Goal: Task Accomplishment & Management: Manage account settings

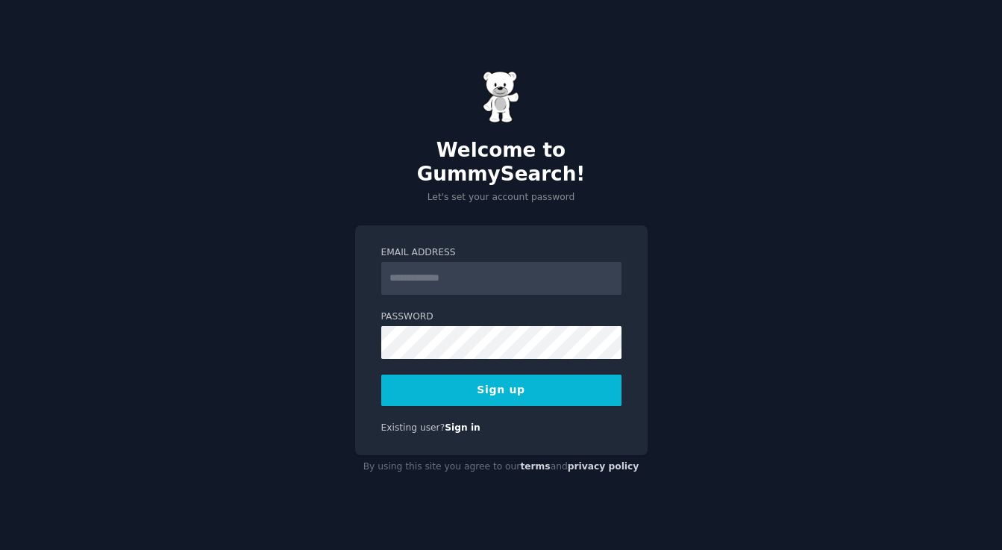
click at [437, 267] on input "Email Address" at bounding box center [501, 278] width 240 height 33
type input "**********"
click at [498, 380] on button "Sign up" at bounding box center [501, 390] width 240 height 31
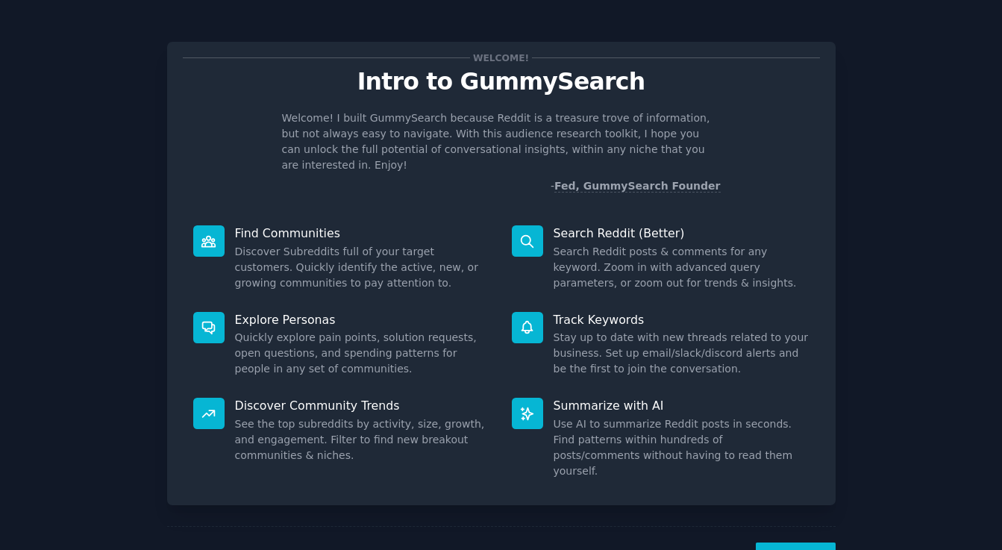
click at [766, 526] on div "Next" at bounding box center [501, 560] width 669 height 69
click at [787, 543] on button "Next" at bounding box center [796, 561] width 80 height 37
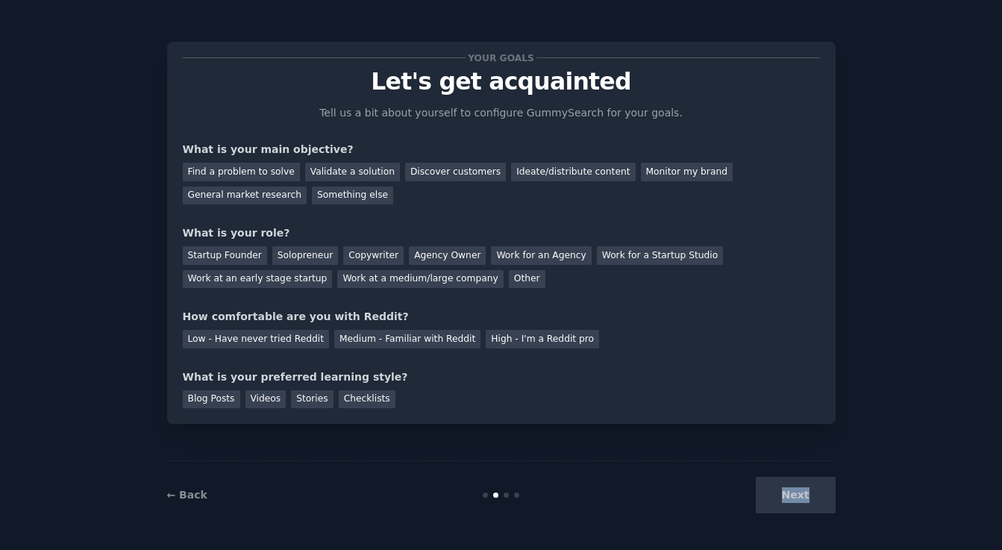
click at [787, 534] on div "Your goals Let's get acquainted Tell us a bit about yourself to configure Gummy…" at bounding box center [501, 275] width 1002 height 550
click at [781, 492] on div "Next" at bounding box center [724, 495] width 223 height 37
click at [781, 483] on div "Next" at bounding box center [724, 495] width 223 height 37
click at [801, 498] on div "Next" at bounding box center [724, 495] width 223 height 37
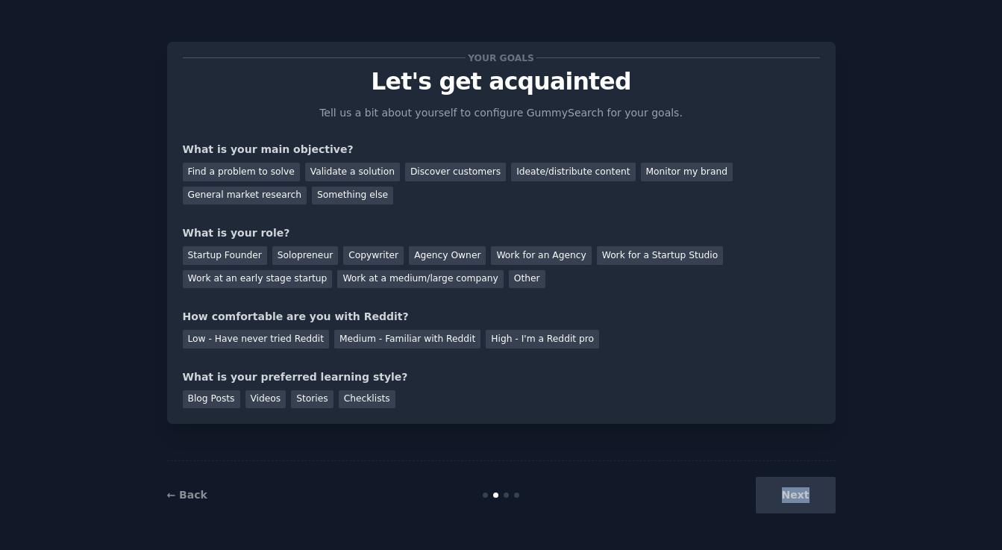
click at [801, 498] on div "Next" at bounding box center [724, 495] width 223 height 37
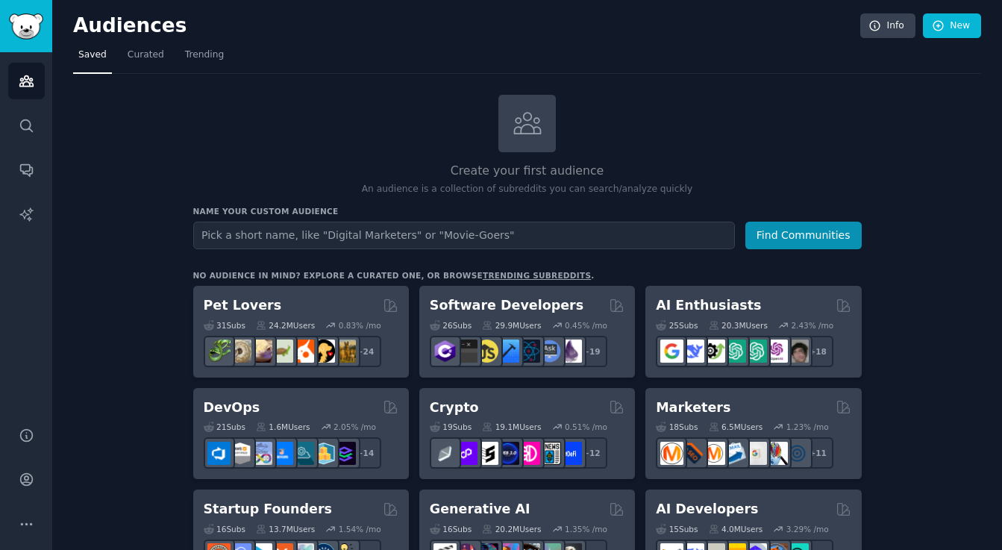
click at [243, 213] on h3 "Name your custom audience" at bounding box center [527, 211] width 669 height 10
click at [25, 122] on icon "Sidebar" at bounding box center [27, 126] width 16 height 16
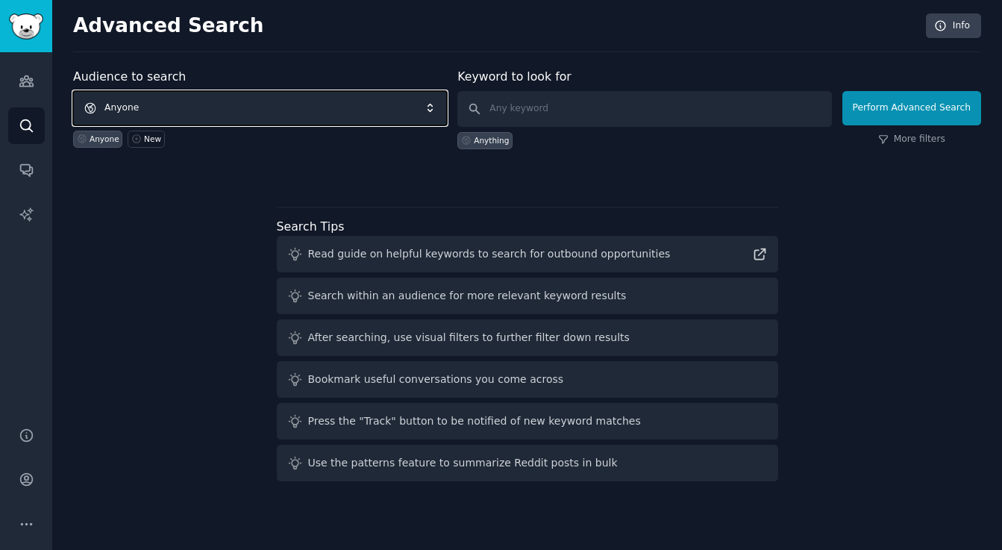
click at [278, 99] on span "Anyone" at bounding box center [260, 108] width 374 height 34
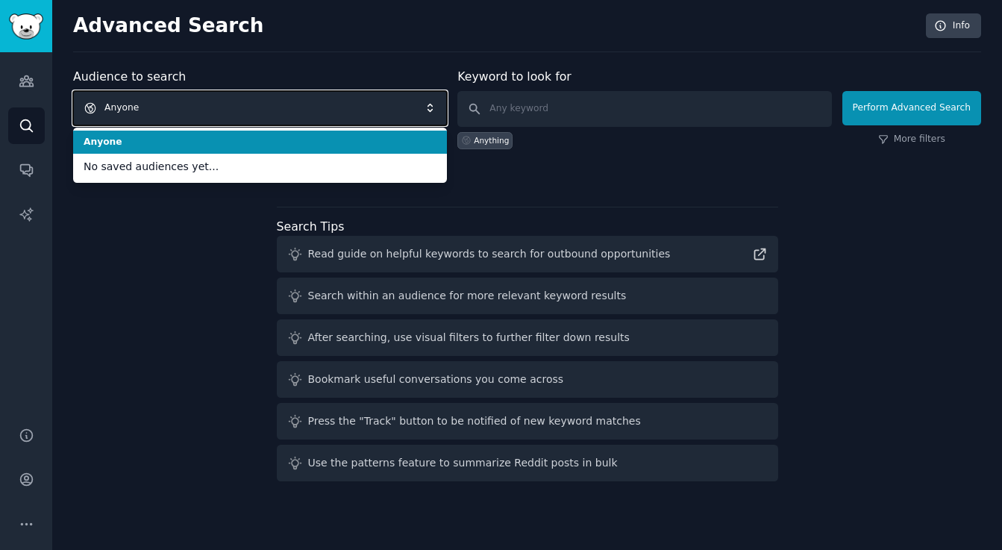
click at [263, 103] on span "Anyone" at bounding box center [260, 108] width 374 height 34
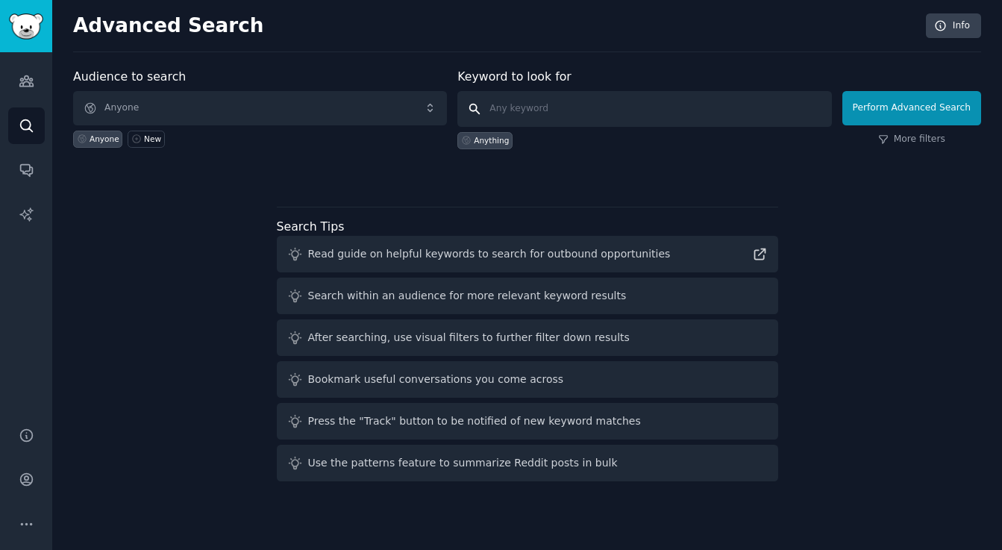
click at [546, 96] on input "text" at bounding box center [645, 109] width 374 height 36
type input "r/uipath"
click button "Perform Advanced Search" at bounding box center [912, 108] width 139 height 34
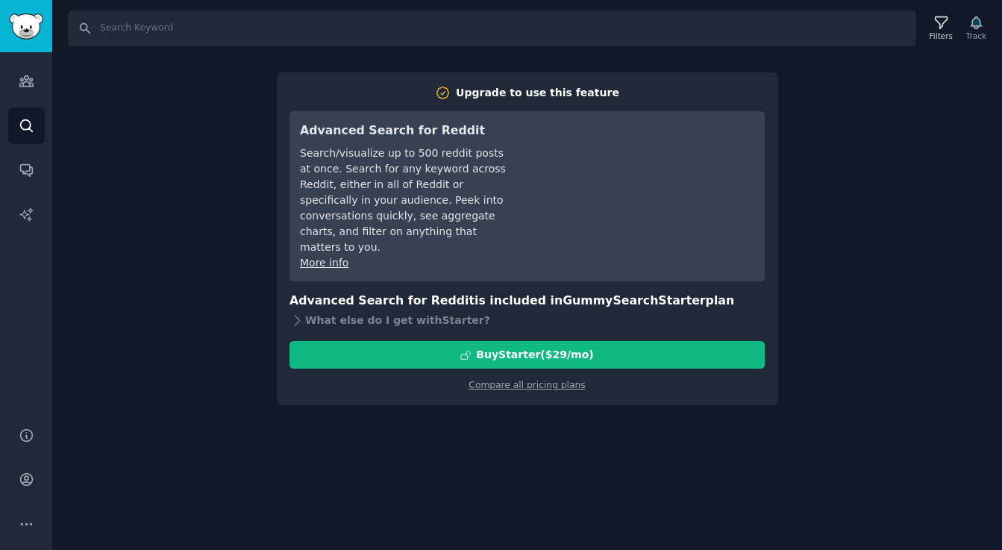
click at [543, 392] on div "Search Filters Track Upgrade to use this feature Advanced Search for Reddit Sea…" at bounding box center [527, 275] width 950 height 550
click at [23, 88] on icon "Sidebar" at bounding box center [27, 81] width 16 height 16
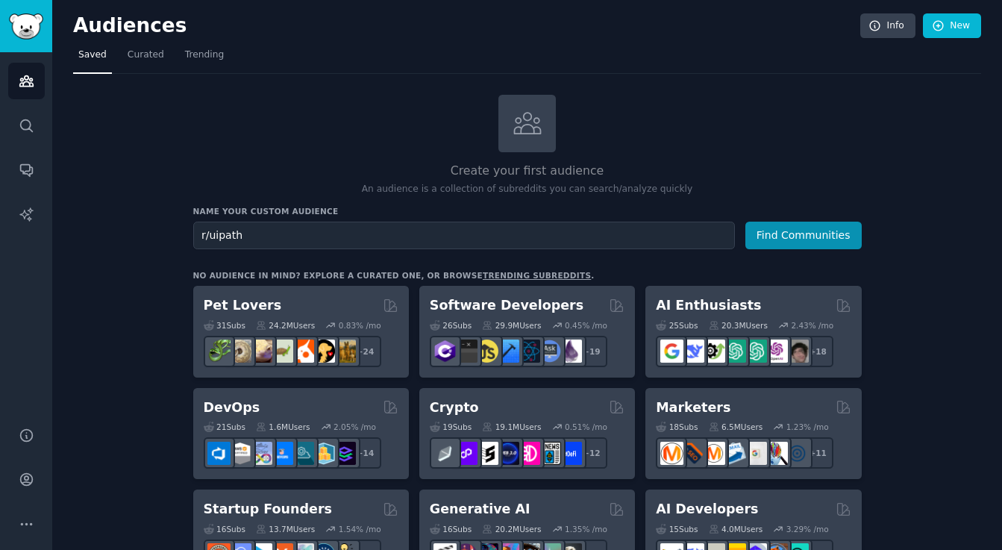
type input "r/uipath"
click at [746, 222] on button "Find Communities" at bounding box center [804, 236] width 116 height 28
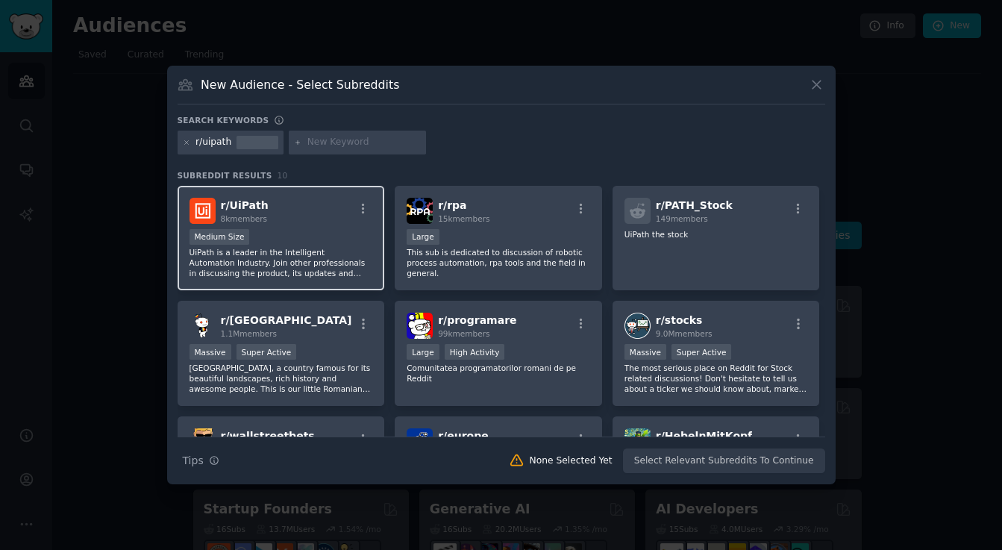
click at [317, 223] on div "r/ UiPath 8k members" at bounding box center [282, 211] width 184 height 26
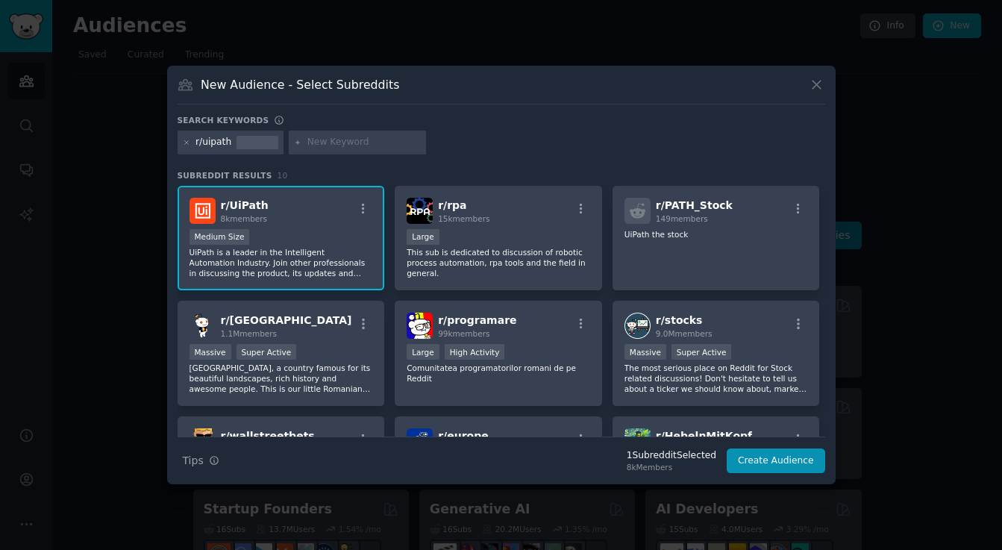
click at [325, 155] on div "r/uipath" at bounding box center [502, 145] width 648 height 29
click at [320, 143] on input "text" at bounding box center [363, 142] width 113 height 13
type input "ui path"
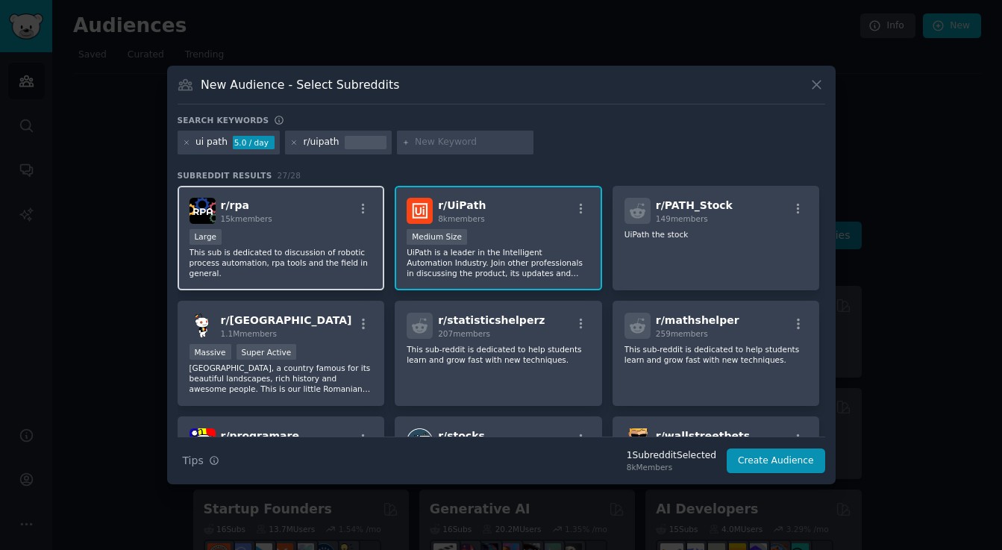
click at [333, 227] on div "r/ rpa 15k members Large This sub is dedicated to discussion of robotic process…" at bounding box center [281, 238] width 207 height 105
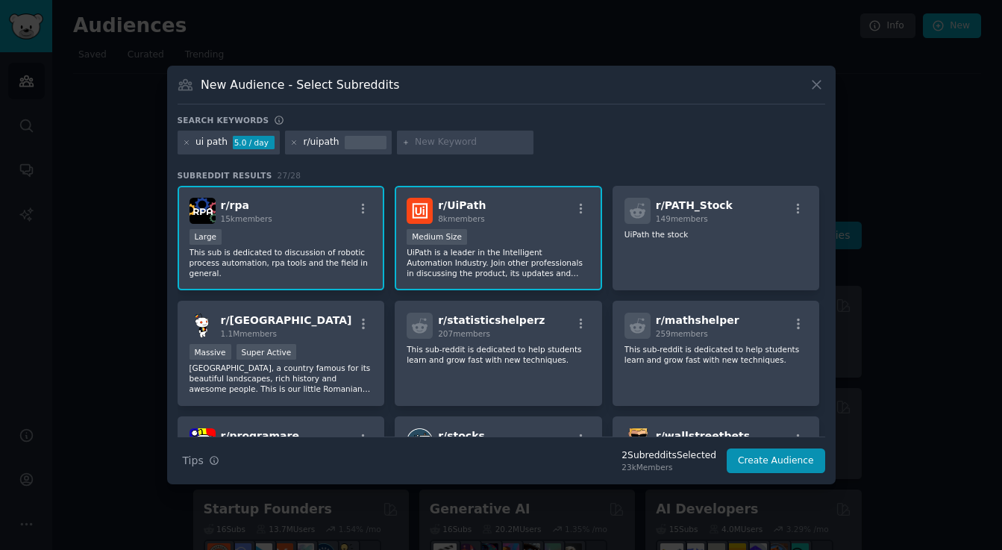
click at [540, 218] on div "r/ UiPath 8k members" at bounding box center [499, 211] width 184 height 26
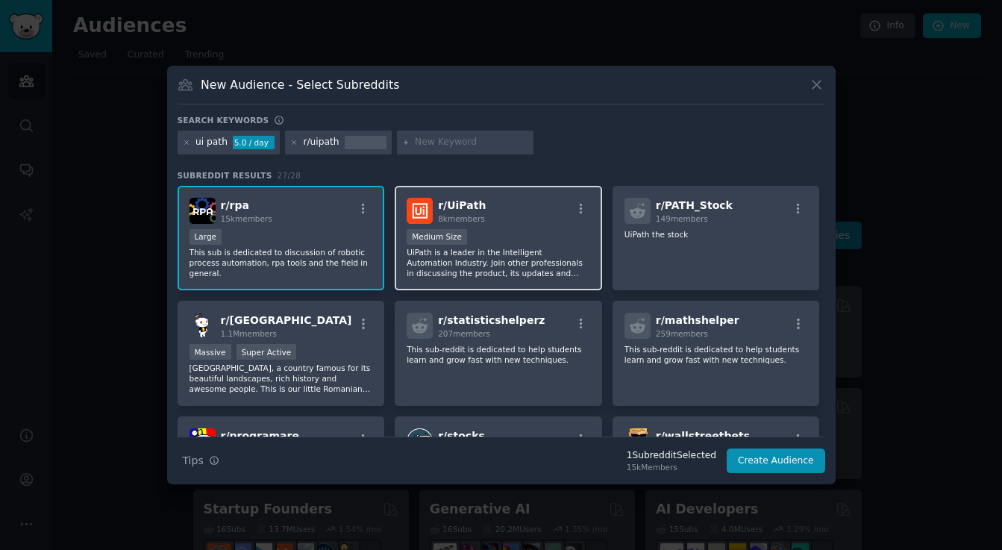
click at [531, 233] on div "Medium Size" at bounding box center [499, 238] width 184 height 19
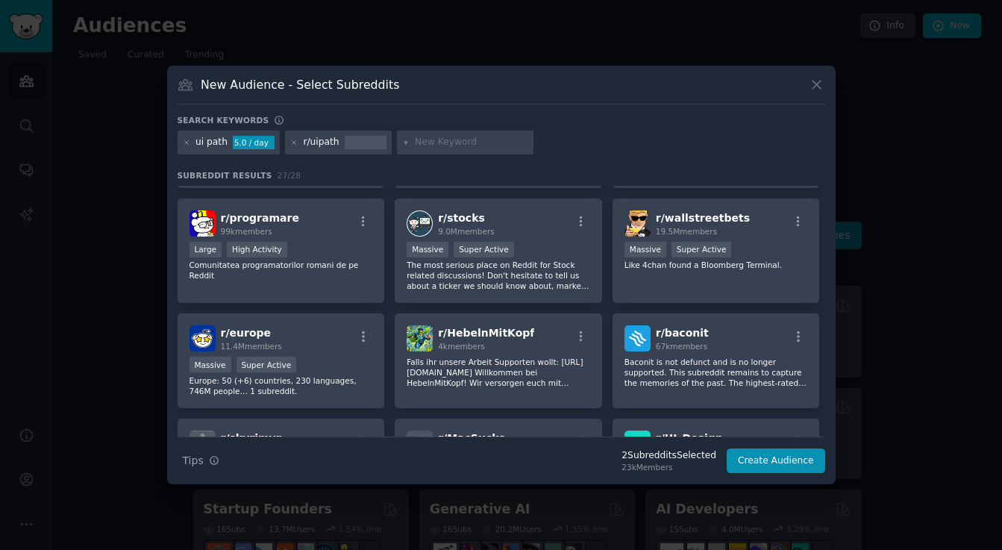
scroll to position [219, 0]
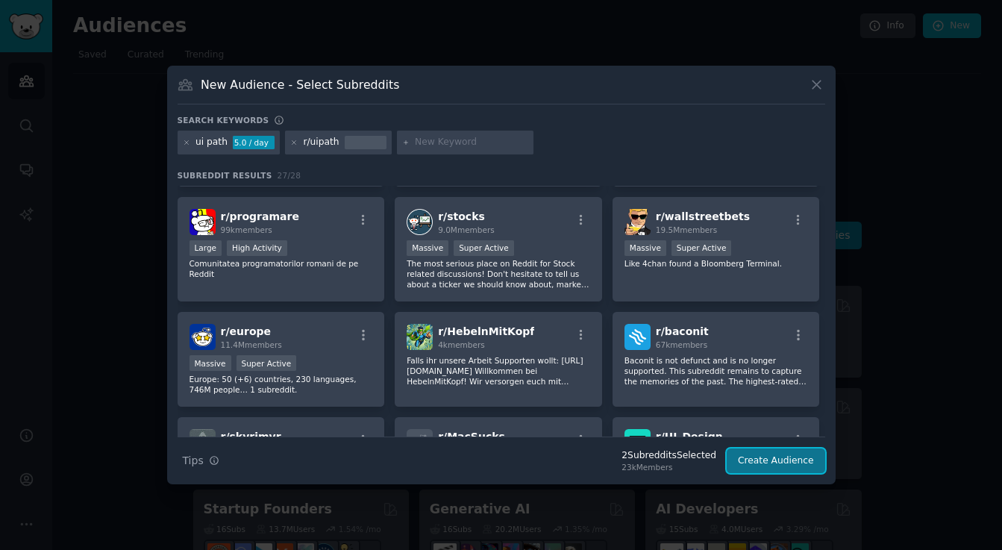
click at [764, 466] on button "Create Audience" at bounding box center [776, 461] width 99 height 25
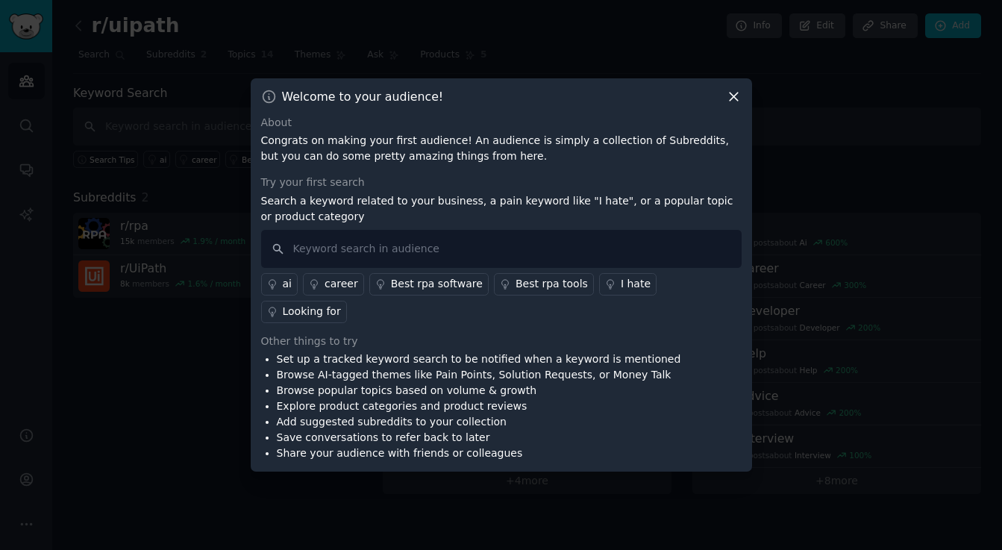
click at [735, 101] on icon at bounding box center [734, 97] width 8 height 8
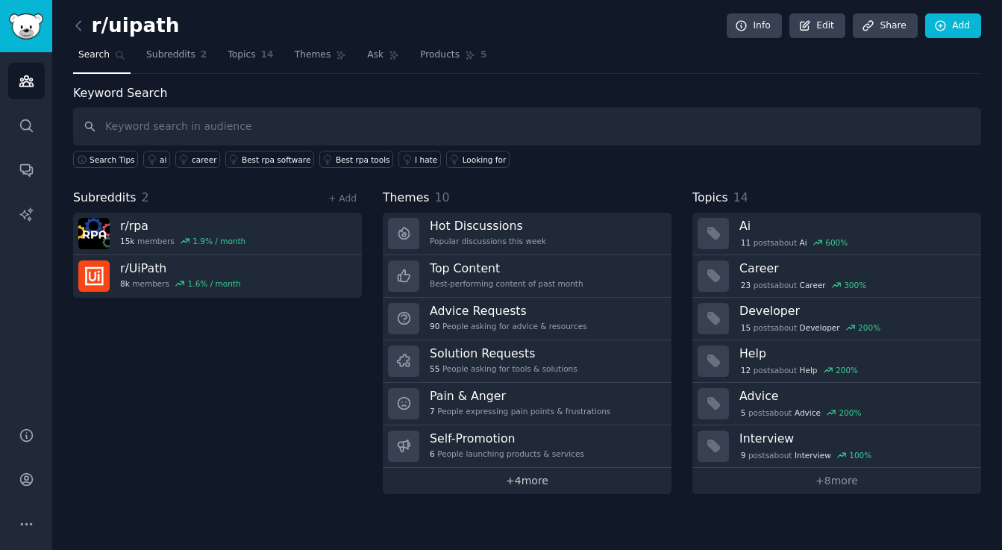
click at [555, 477] on link "+ 4 more" at bounding box center [527, 481] width 289 height 26
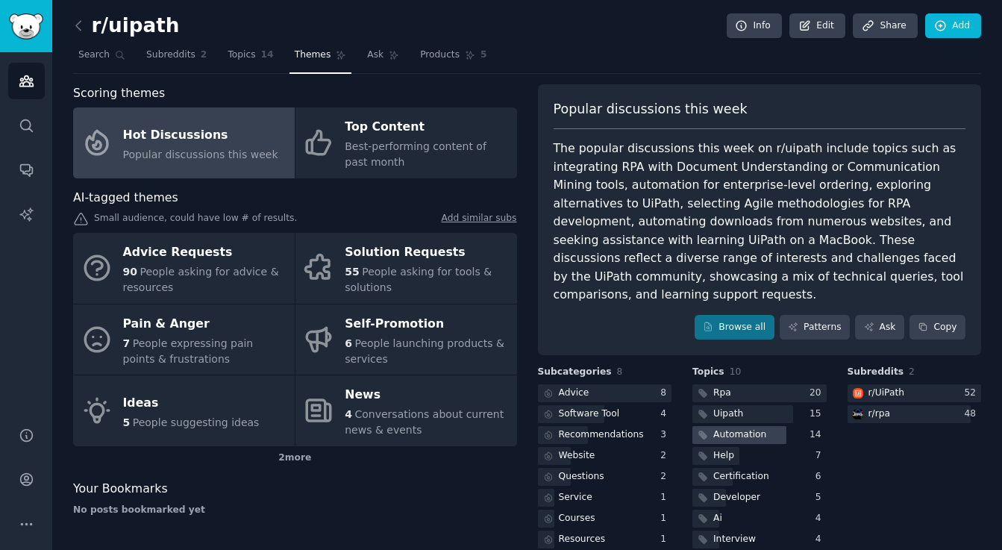
scroll to position [46, 0]
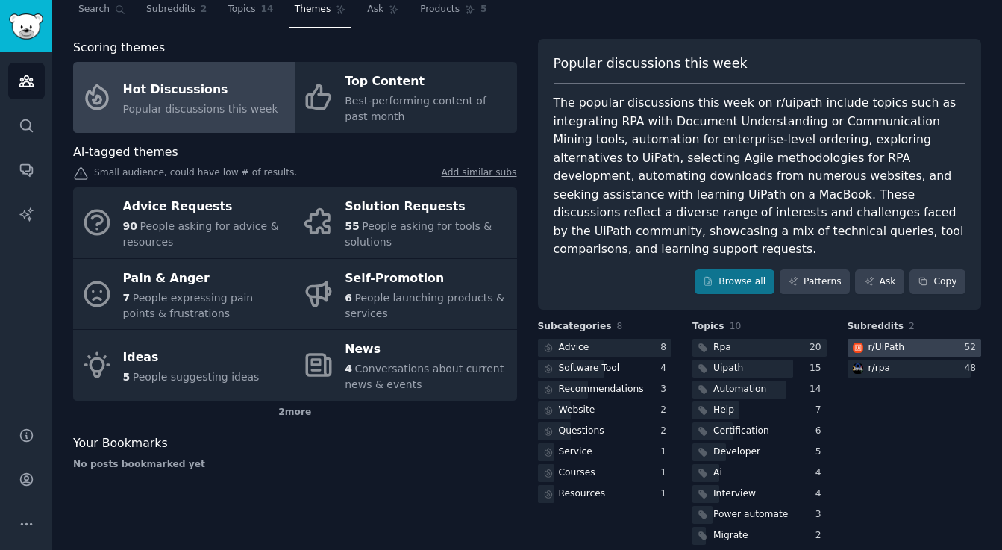
click at [884, 341] on div "r/ UiPath" at bounding box center [887, 347] width 36 height 13
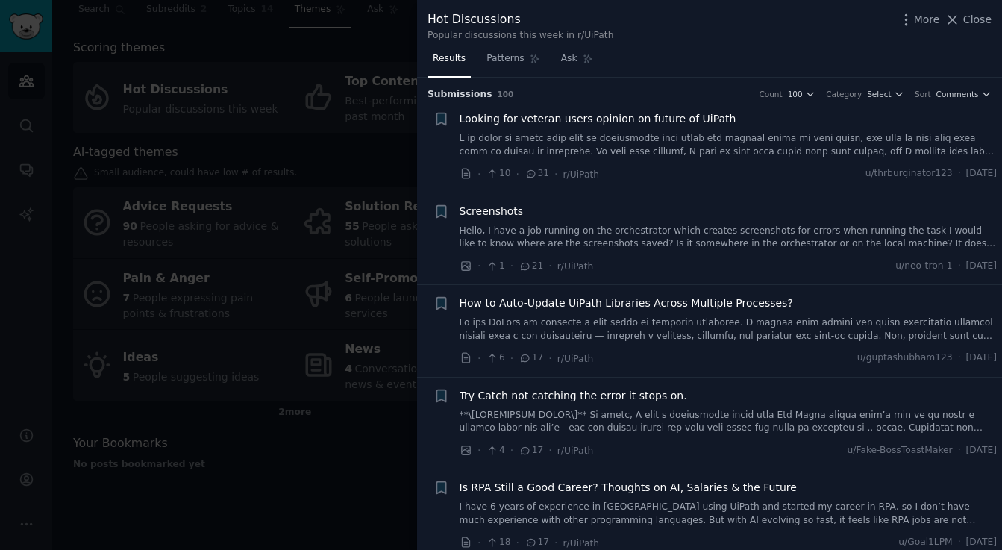
click at [670, 137] on link at bounding box center [729, 145] width 538 height 26
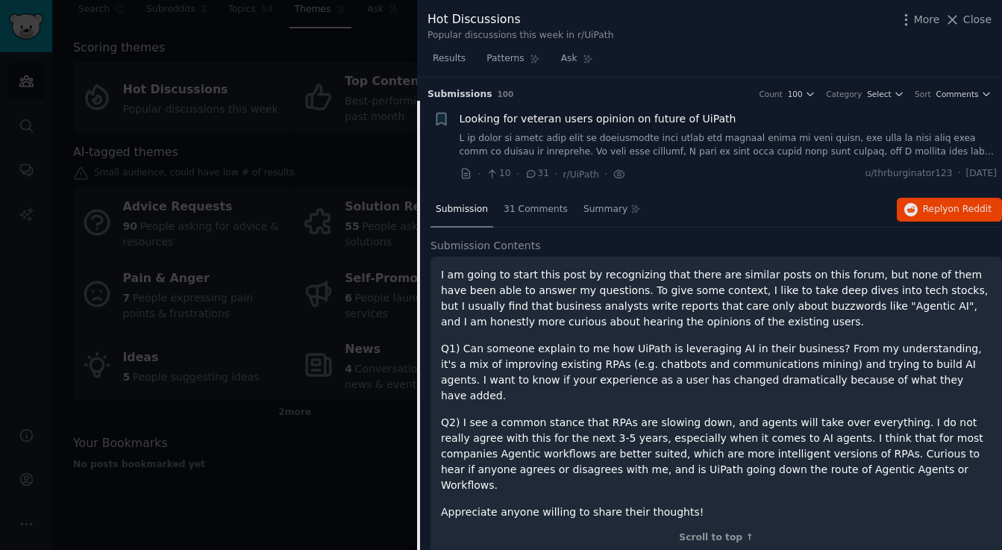
click at [670, 269] on p "I am going to start this post by recognizing that there are similar posts on th…" at bounding box center [716, 298] width 551 height 63
click at [525, 203] on span "31 Comments" at bounding box center [536, 209] width 64 height 13
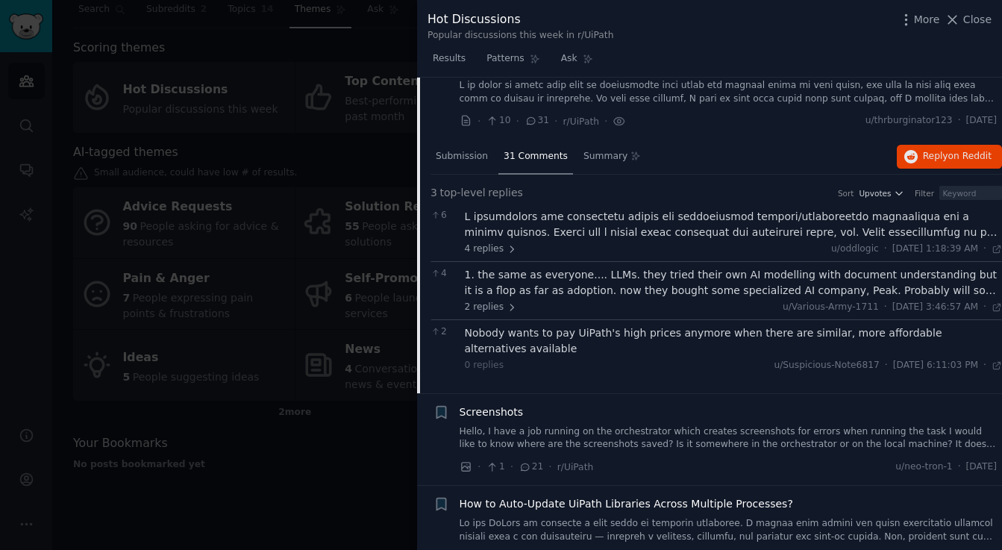
scroll to position [54, 0]
click at [593, 225] on div at bounding box center [734, 222] width 538 height 31
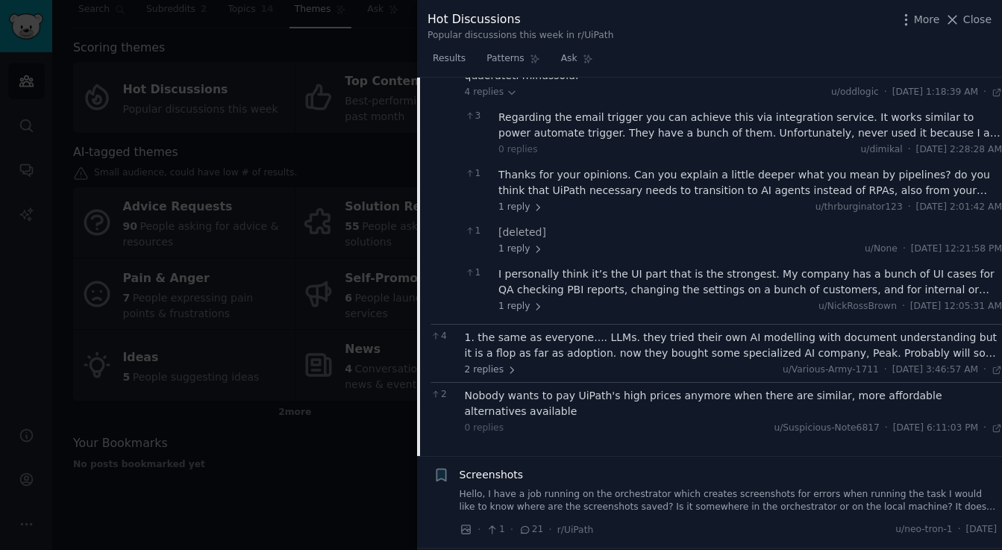
scroll to position [560, 0]
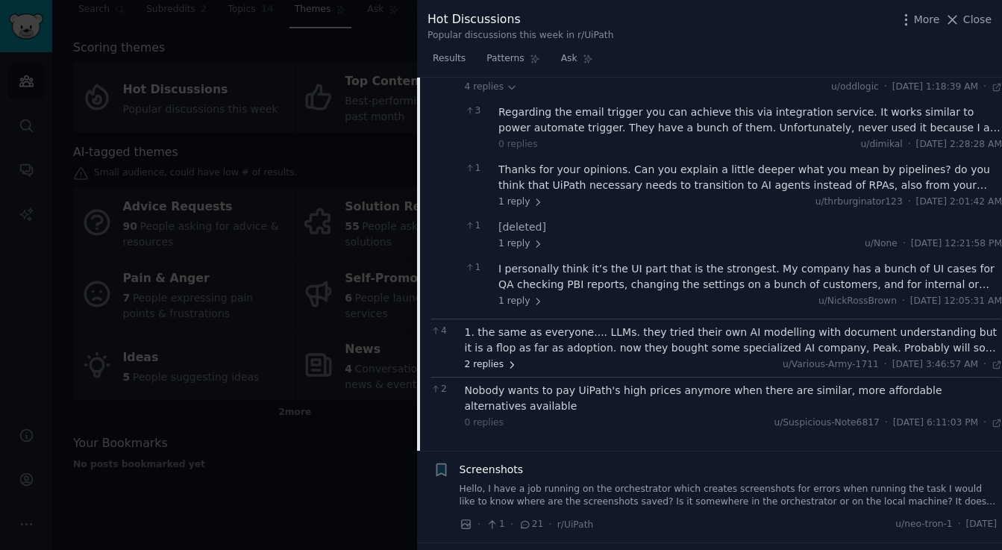
click at [491, 358] on span "2 replies" at bounding box center [491, 364] width 52 height 13
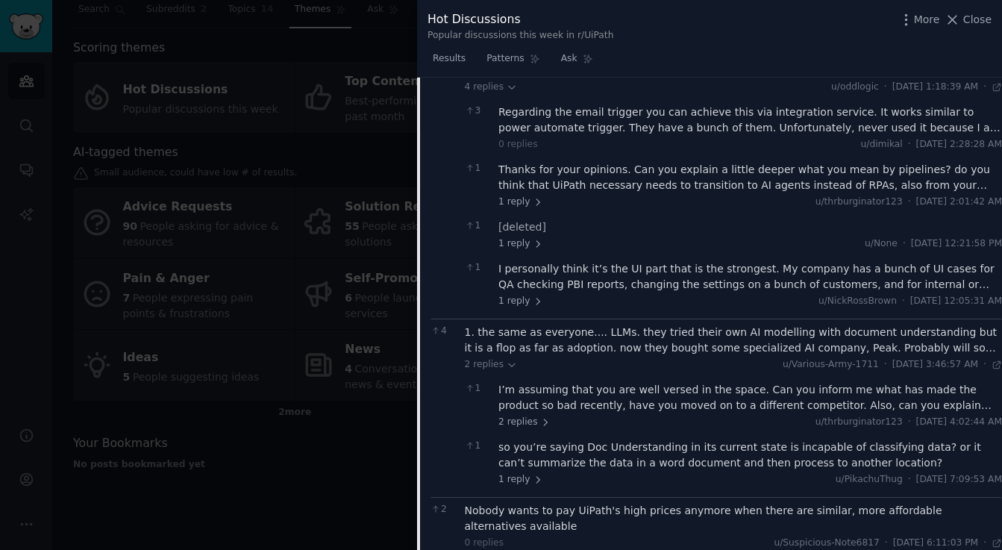
click at [539, 325] on div "1. the same as everyone.... LLMs. they tried their own AI modelling with docume…" at bounding box center [734, 340] width 538 height 31
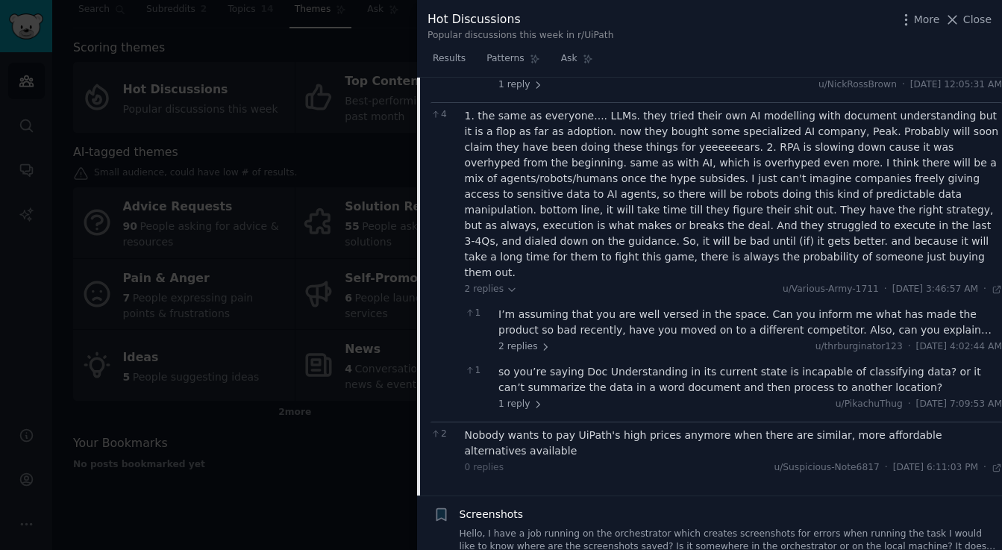
scroll to position [779, 0]
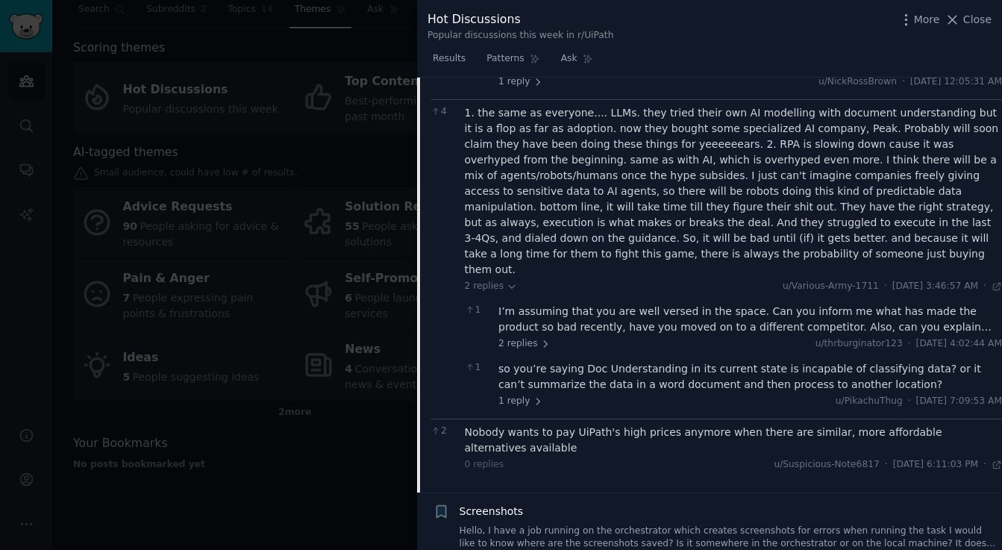
click at [537, 304] on div "I’m assuming that you are well versed in the space. Can you inform me what has …" at bounding box center [751, 327] width 504 height 47
click at [530, 337] on span "2 replies" at bounding box center [525, 343] width 52 height 13
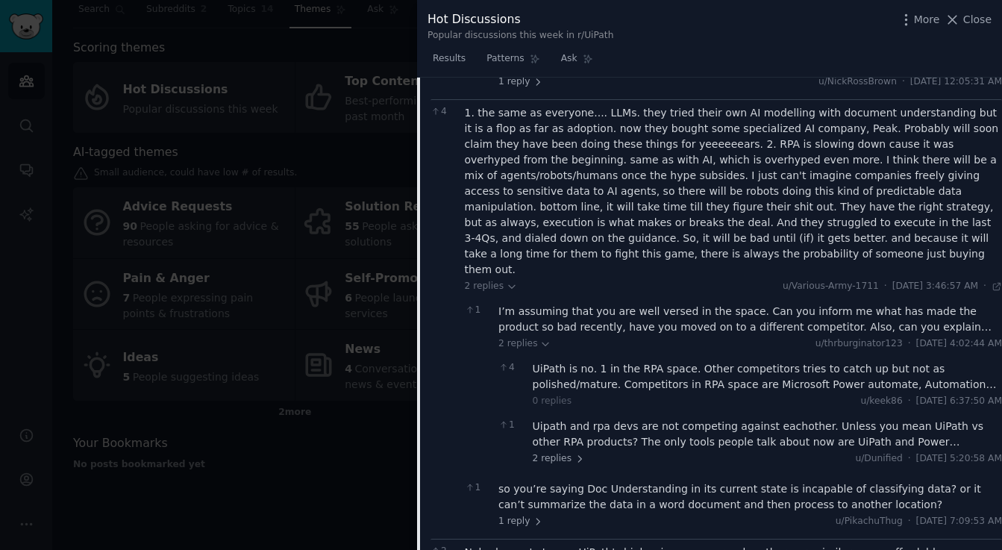
click at [584, 304] on div "I’m assuming that you are well versed in the space. Can you inform me what has …" at bounding box center [751, 319] width 504 height 31
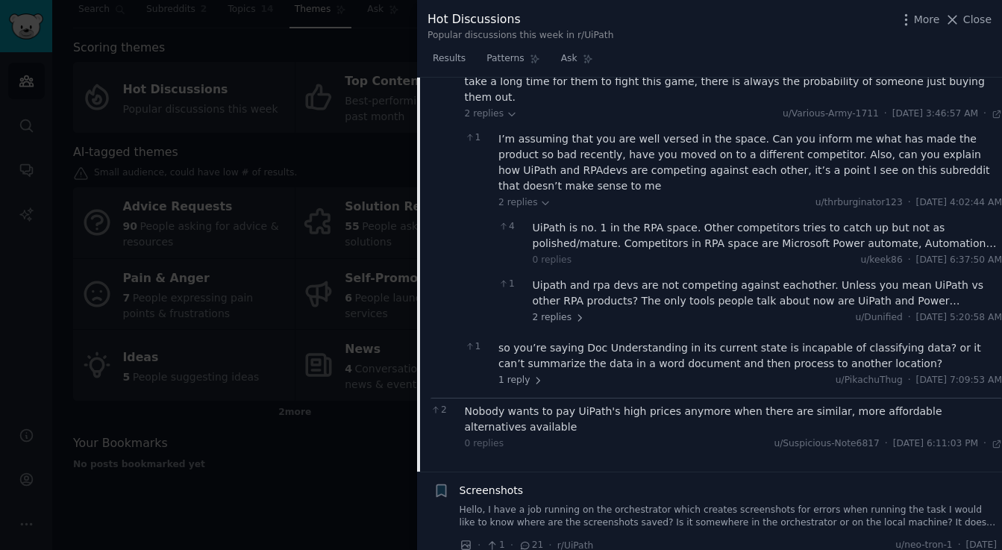
scroll to position [958, 0]
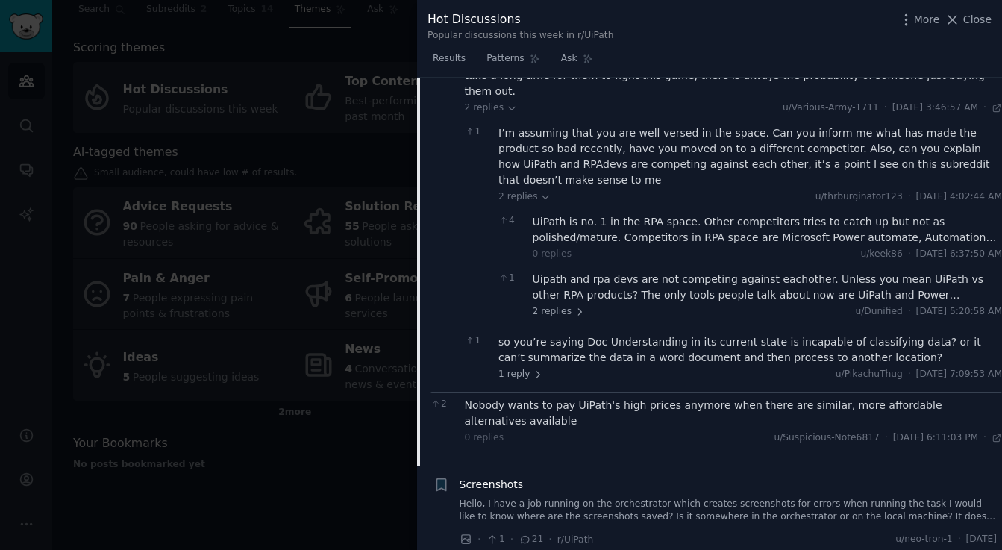
click at [668, 398] on div "Nobody wants to pay UiPath's high prices anymore when there are similar, more a…" at bounding box center [734, 413] width 538 height 31
click at [529, 398] on div "Nobody wants to pay UiPath's high prices anymore when there are similar, more a…" at bounding box center [734, 413] width 538 height 31
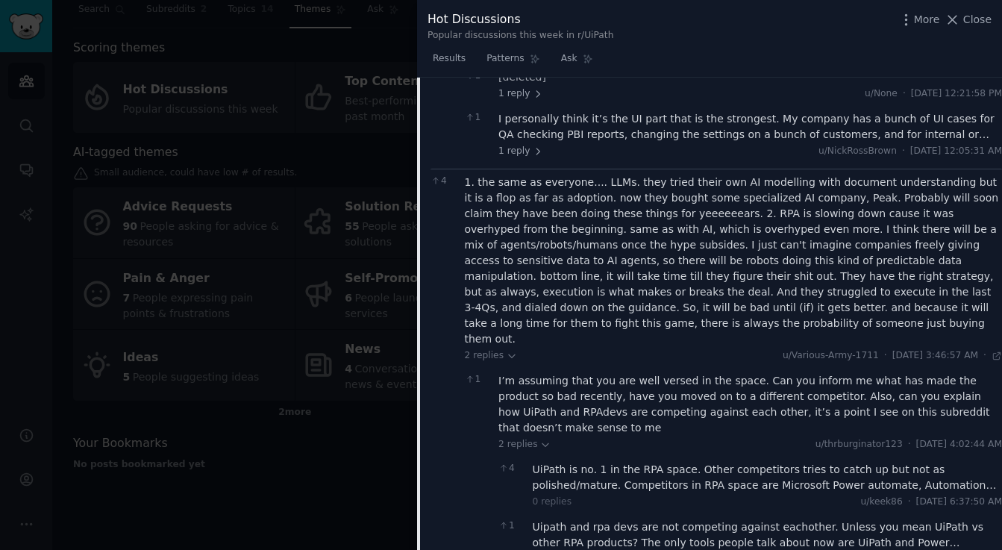
scroll to position [0, 0]
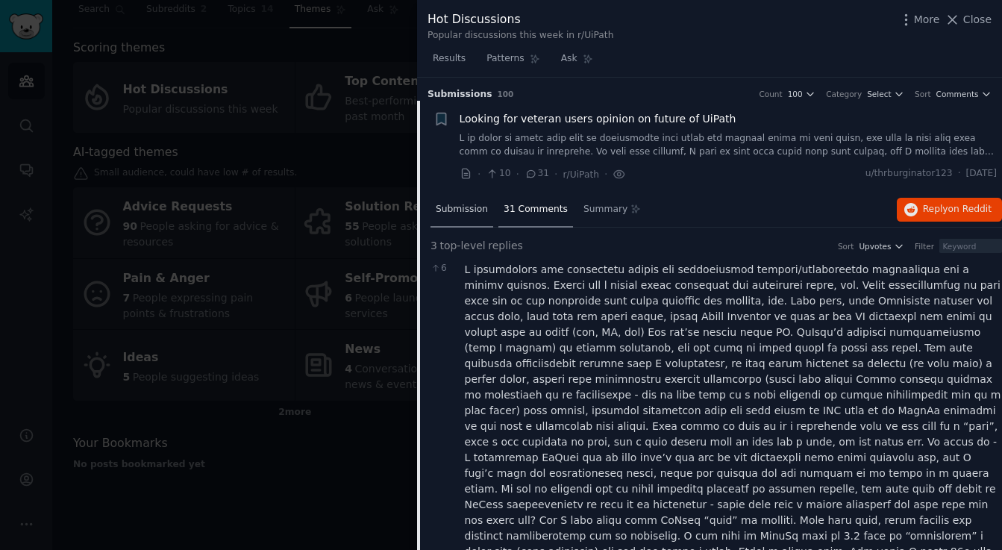
click at [463, 207] on span "Submission" at bounding box center [462, 209] width 52 height 13
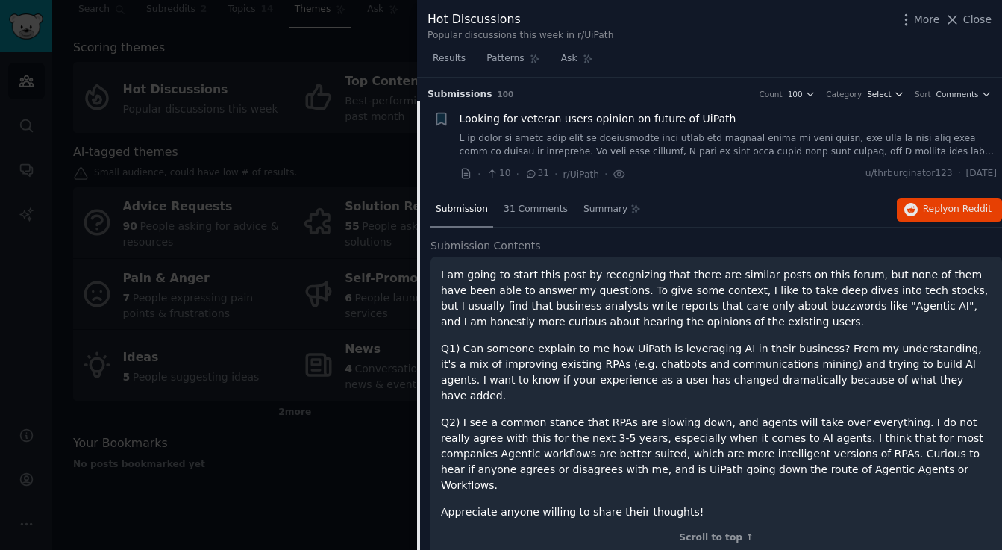
click at [890, 95] on button "Select" at bounding box center [885, 94] width 37 height 10
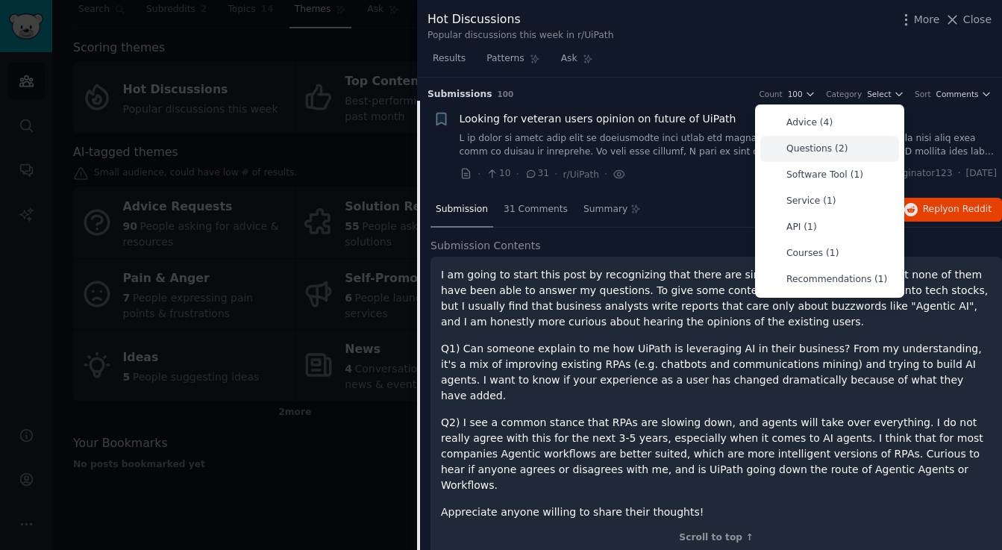
click at [828, 149] on p "Questions (2)" at bounding box center [817, 149] width 61 height 13
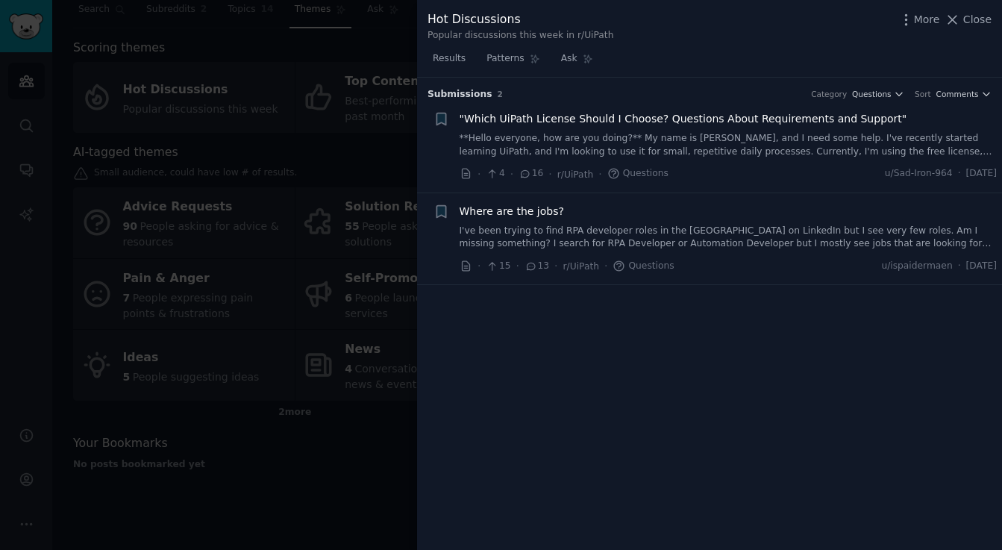
click at [881, 100] on h3 "Submission s 2 Category Questions Sort Comments" at bounding box center [710, 94] width 564 height 13
click at [881, 96] on span "Questions" at bounding box center [871, 94] width 39 height 10
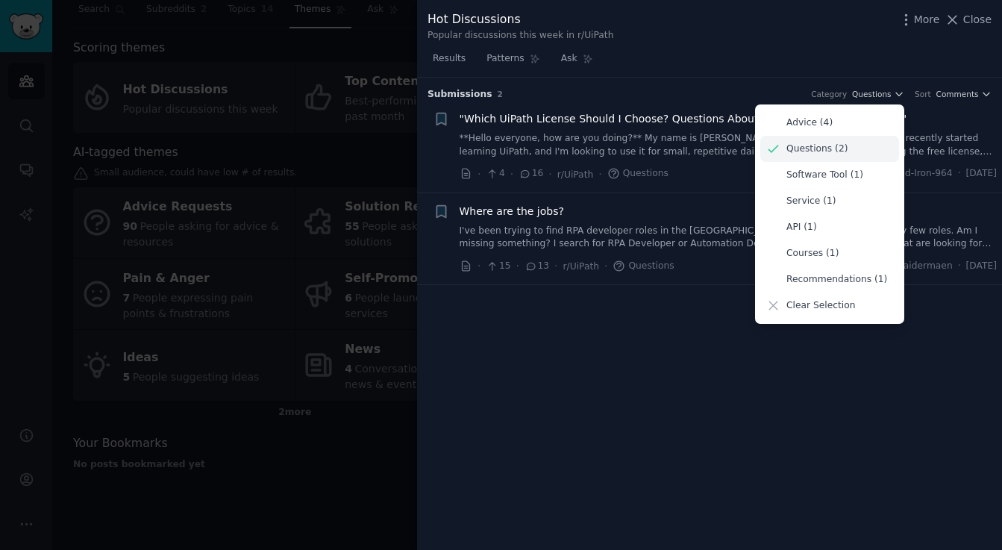
click at [846, 157] on div "Questions (2)" at bounding box center [830, 149] width 139 height 26
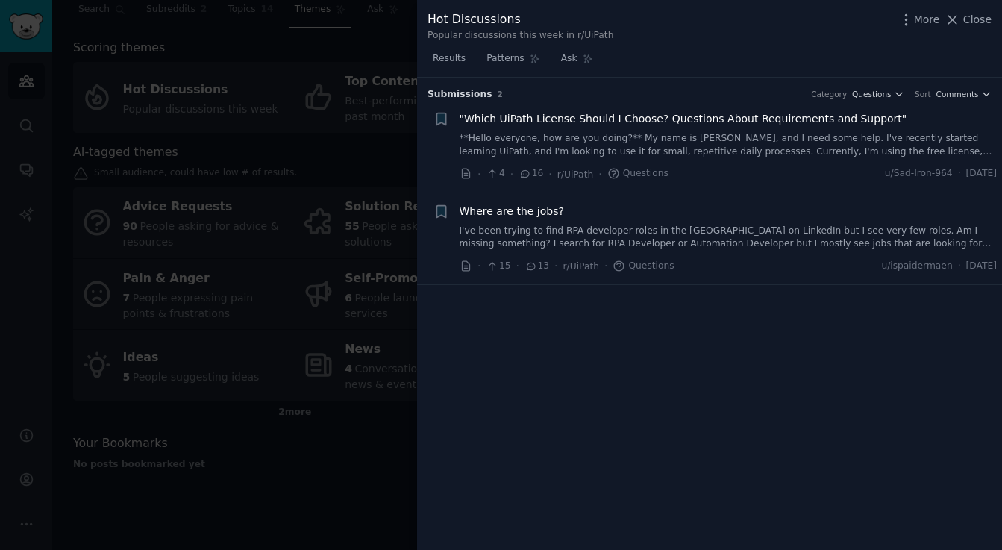
click at [849, 100] on h3 "Submission s 2 Category Questions Sort Comments" at bounding box center [710, 94] width 564 height 13
click at [872, 98] on span "Questions" at bounding box center [871, 94] width 39 height 10
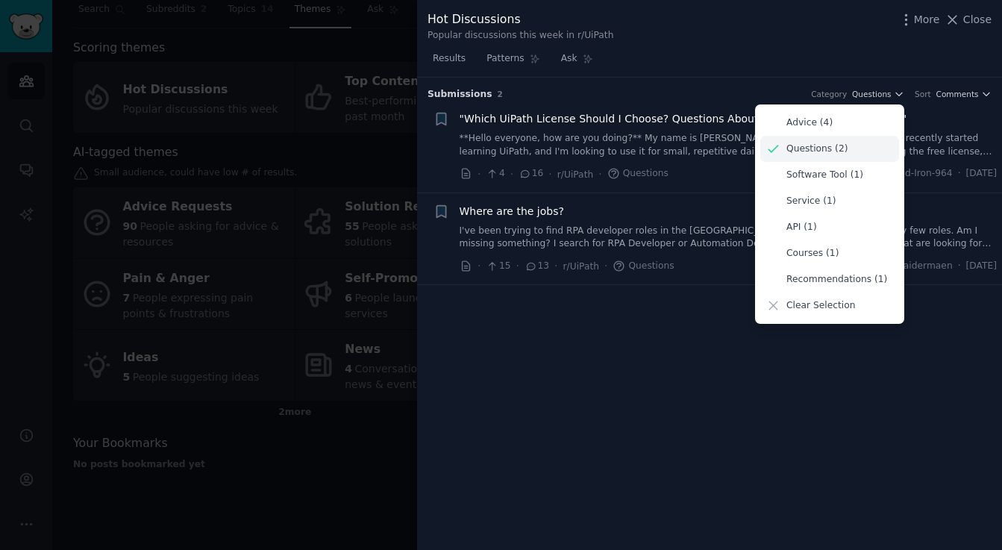
click at [833, 141] on div "Questions (2)" at bounding box center [830, 149] width 139 height 26
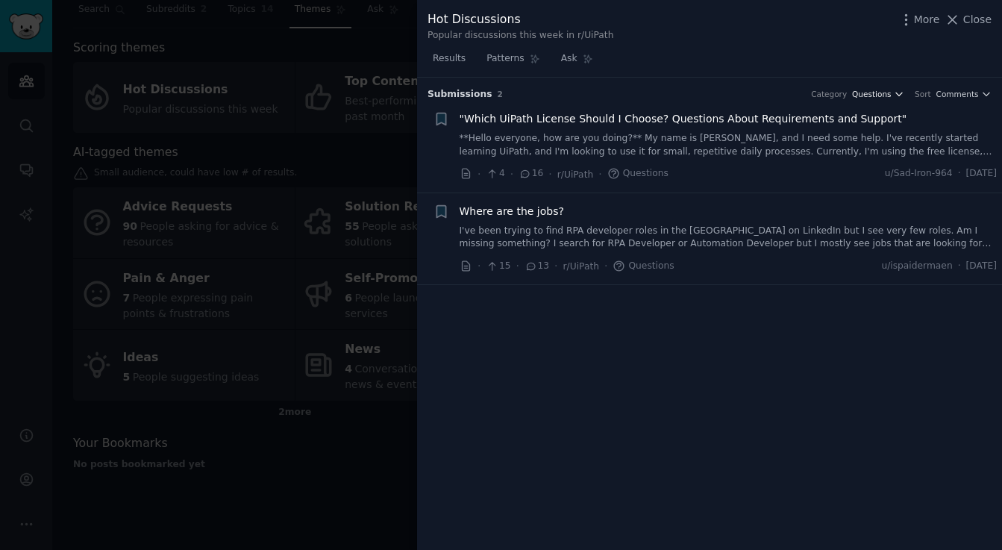
click at [863, 96] on span "Questions" at bounding box center [871, 94] width 39 height 10
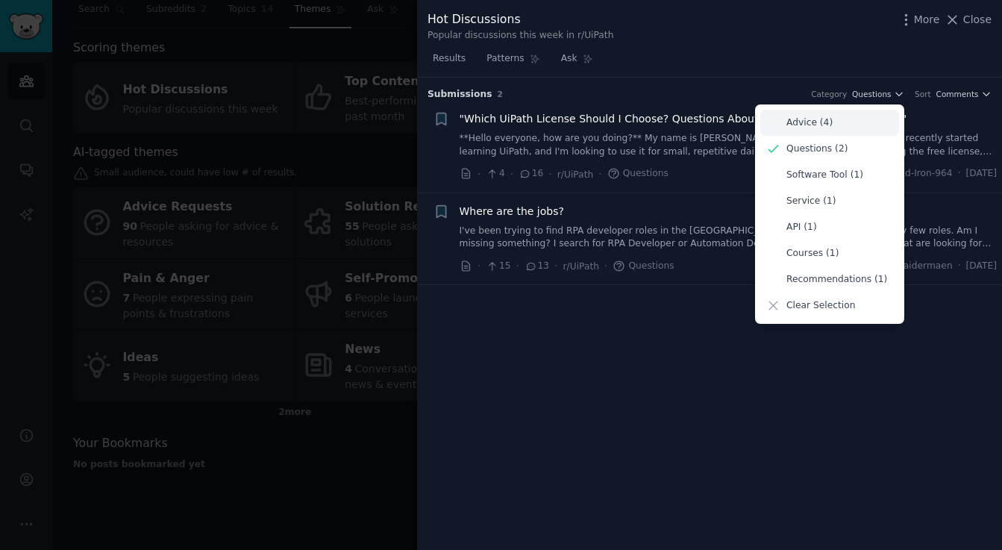
click at [841, 123] on div "Advice (4)" at bounding box center [830, 123] width 139 height 26
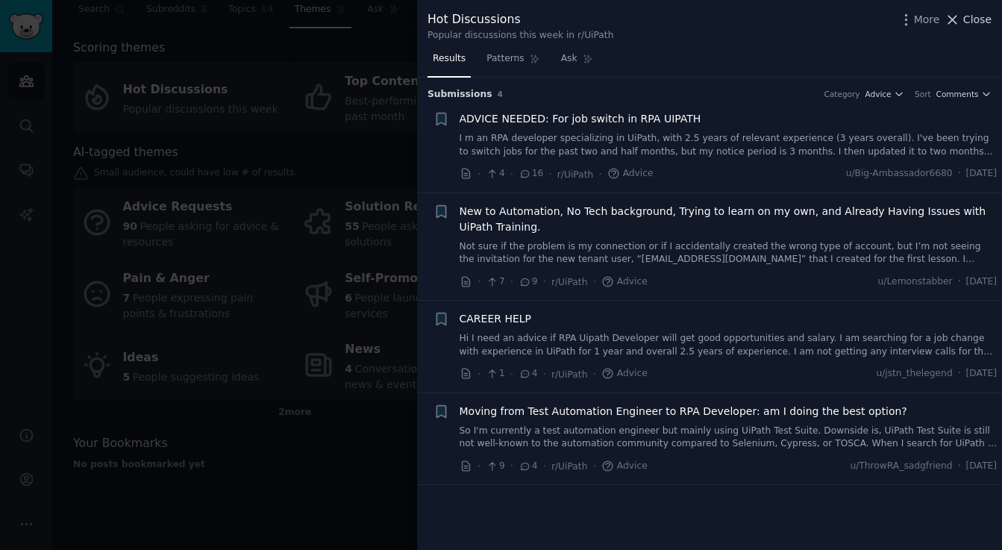
click at [990, 21] on span "Close" at bounding box center [978, 20] width 28 height 16
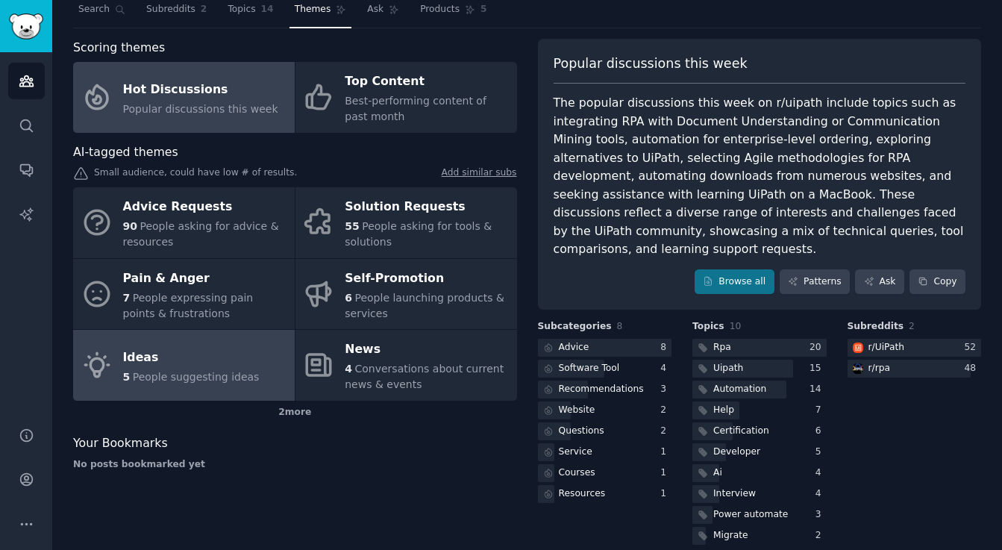
click at [210, 383] on div "5 People suggesting ideas" at bounding box center [191, 377] width 137 height 16
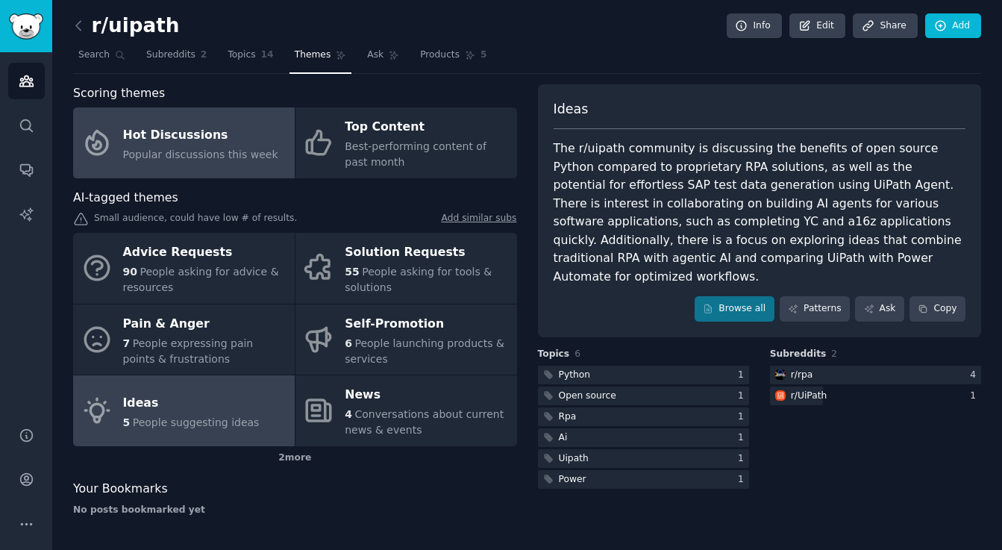
click at [213, 151] on span "Popular discussions this week" at bounding box center [200, 155] width 155 height 12
